Goal: Check status: Check status

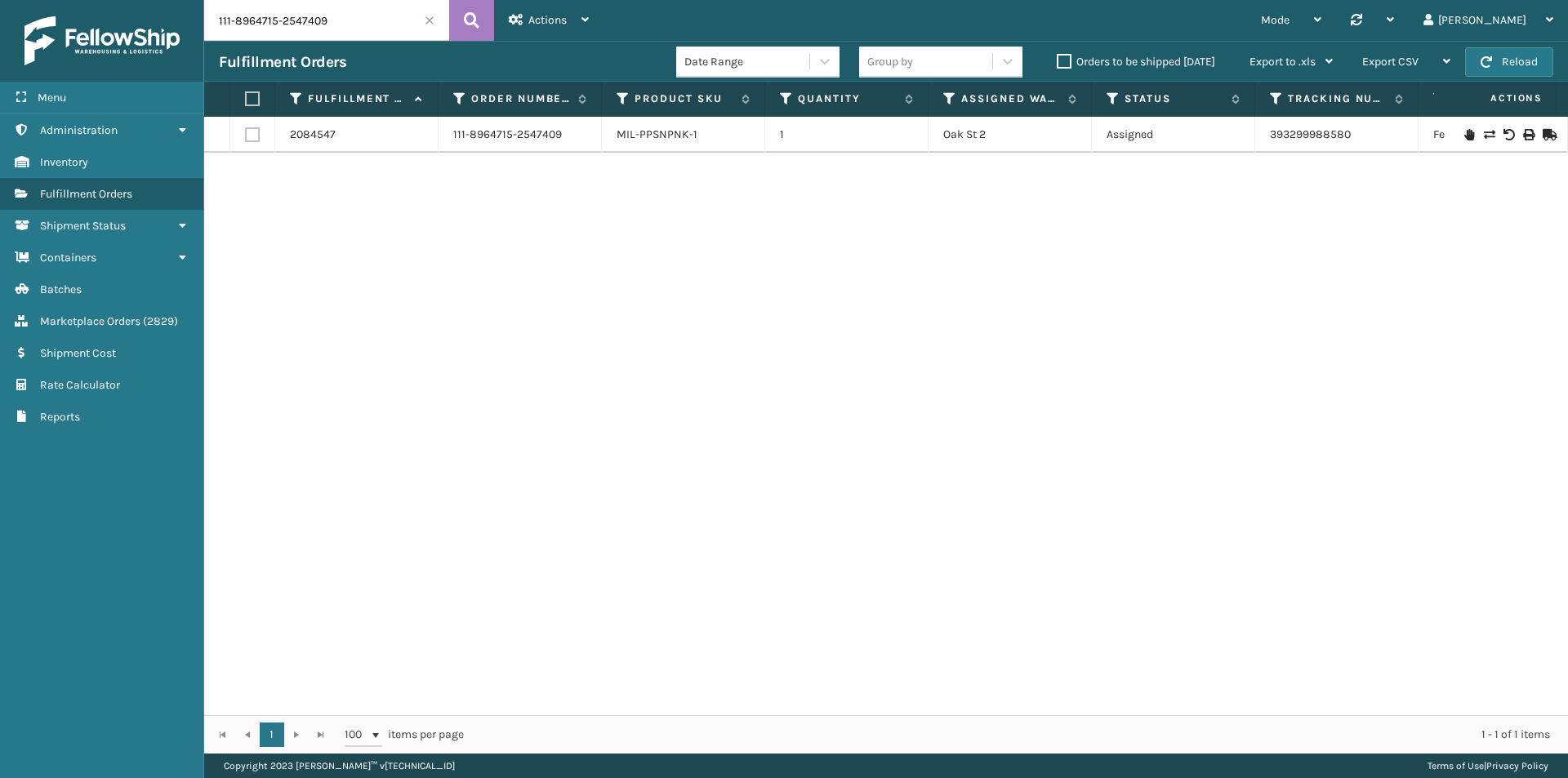
click at [321, 8] on input "111-8964715-2547409" at bounding box center [326, 20] width 245 height 41
click at [484, 17] on button at bounding box center [472, 20] width 45 height 41
drag, startPoint x: 1361, startPoint y: 130, endPoint x: 1218, endPoint y: 149, distance: 144.3
click at [1218, 149] on tr "2084547 111-8964715-2547409 MIL-PPSNPNK-1 [STREET_ADDRESS] 393299988580 FedEx H…" at bounding box center [1117, 135] width 1827 height 36
copy tr "393299988580"
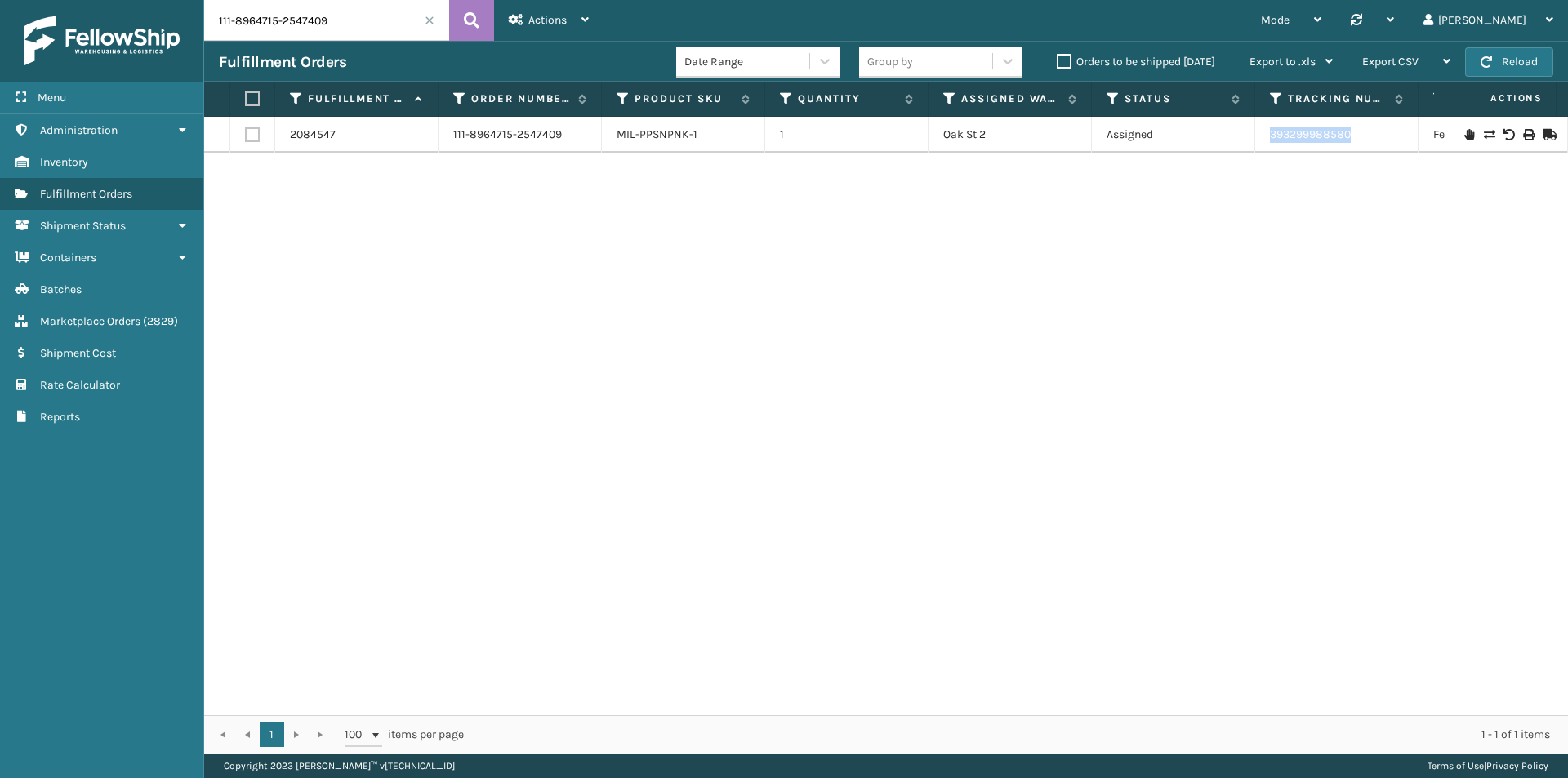
click at [303, 4] on input "111-8964715-2547409" at bounding box center [326, 20] width 245 height 41
paste input "3-1255593-1901812"
type input "113-1255593-1901812"
click at [479, 17] on button at bounding box center [472, 20] width 45 height 41
